Goal: Understand process/instructions: Learn how to perform a task or action

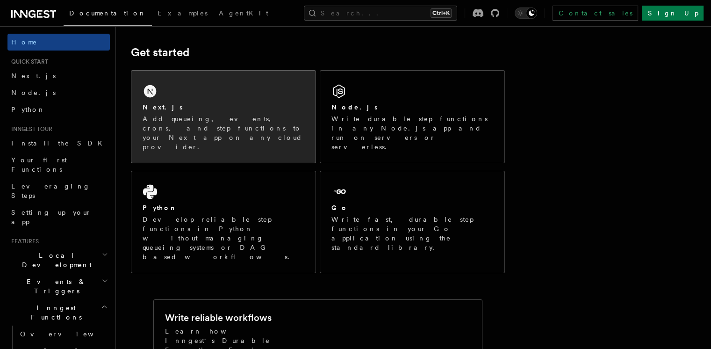
click at [258, 120] on p "Add queueing, events, crons, and step functions to your Next app on any cloud p…" at bounding box center [224, 132] width 162 height 37
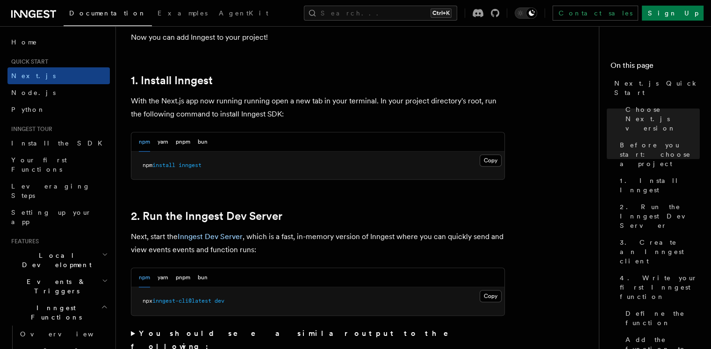
scroll to position [501, 0]
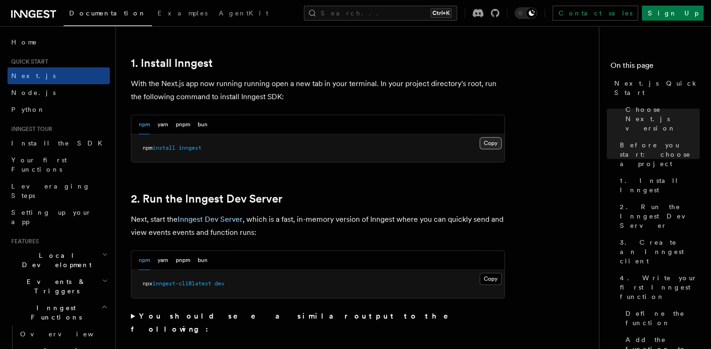
click at [498, 139] on button "Copy Copied" at bounding box center [490, 143] width 22 height 12
click at [494, 142] on button "Copy Copied" at bounding box center [490, 143] width 22 height 12
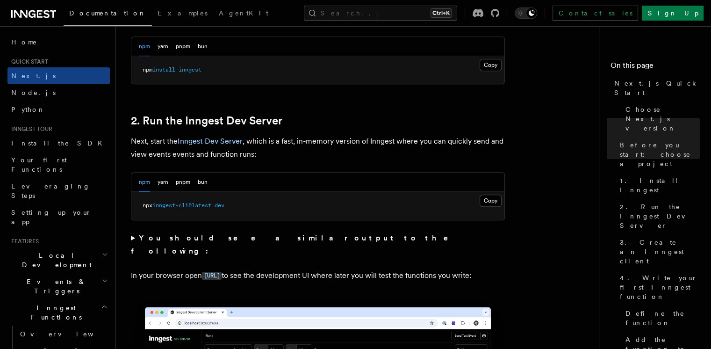
scroll to position [635, 0]
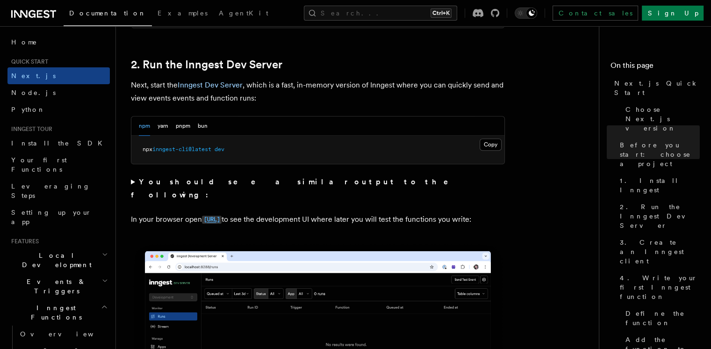
click at [221, 214] on link "[URL]" at bounding box center [212, 218] width 20 height 9
